Goal: Information Seeking & Learning: Check status

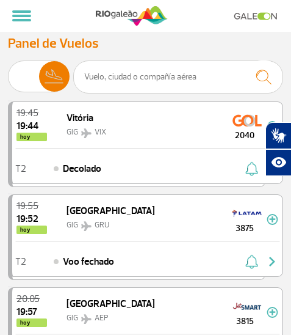
select select "es"
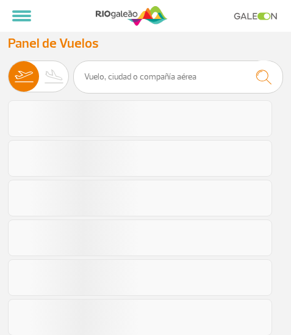
select select "es"
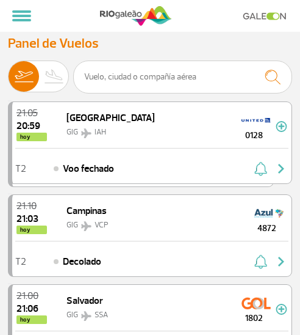
select select "es"
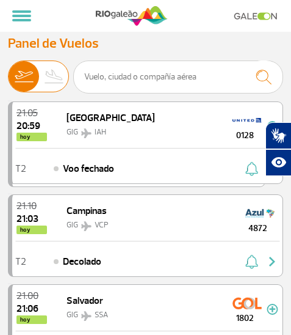
drag, startPoint x: 0, startPoint y: 0, endPoint x: 55, endPoint y: 81, distance: 97.6
click at [55, 81] on img at bounding box center [54, 76] width 31 height 31
click at [8, 71] on input "Salidas Llegadas" at bounding box center [8, 71] width 0 height 0
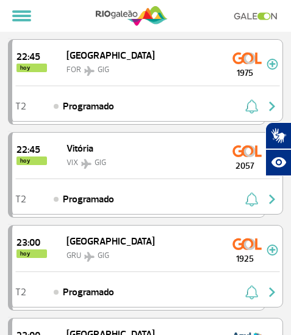
scroll to position [1344, 0]
